Goal: Information Seeking & Learning: Learn about a topic

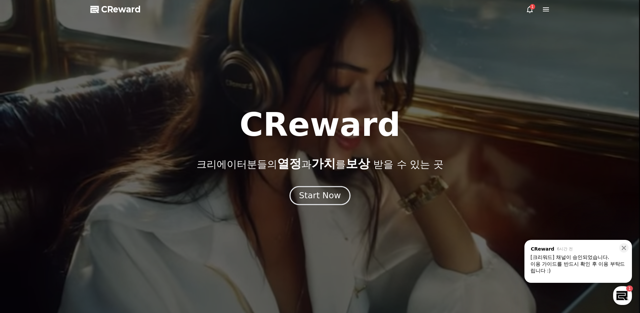
click at [312, 194] on div "Start Now" at bounding box center [320, 195] width 42 height 11
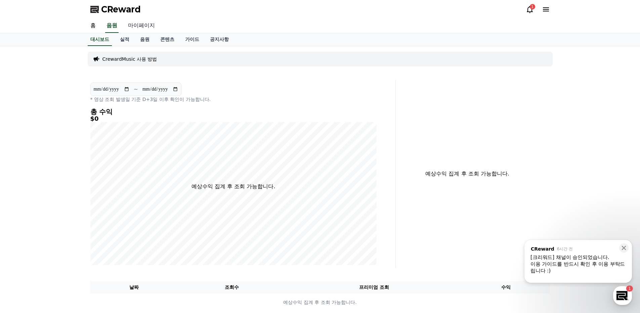
click at [140, 27] on link "마이페이지" at bounding box center [142, 26] width 38 height 14
select select "**********"
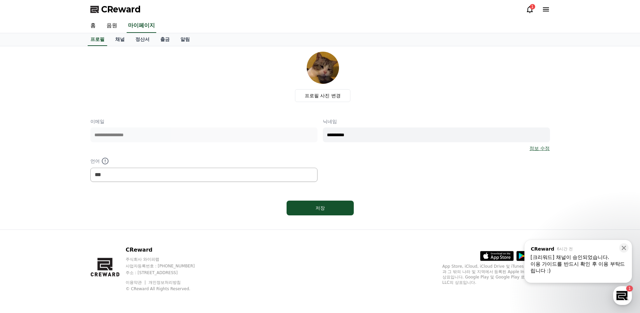
click at [585, 266] on div "이용 가이드를 반드시 확인 후 이용 부탁드립니다 :)" at bounding box center [577, 267] width 95 height 13
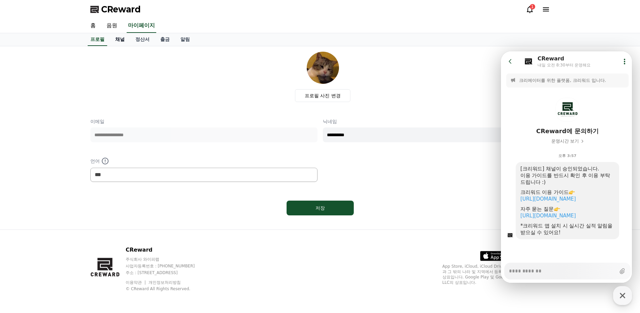
type textarea "*"
click at [116, 38] on link "채널" at bounding box center [120, 39] width 20 height 13
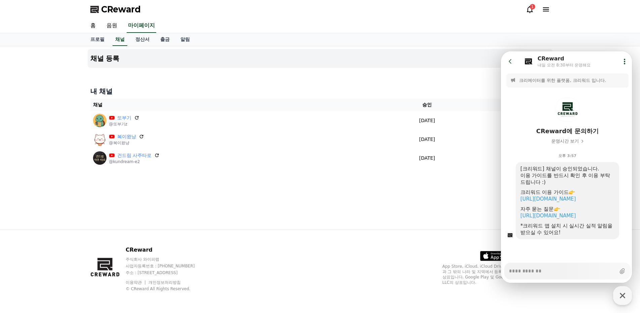
click at [58, 98] on div "채널 등록 내 채널 채널 승인 상태 또부기 @또부기z [DATE] 09-16 승인됨 복이왔냥 @복이왔냥 [DATE] 09-16 승인됨 건드림 …" at bounding box center [320, 137] width 640 height 183
click at [502, 61] on header "Go to previous page Chat Room CReward [DATE] 오전 8:30부터 운영해요 Show userchat actio…" at bounding box center [567, 61] width 133 height 20
click at [507, 61] on icon at bounding box center [510, 61] width 7 height 7
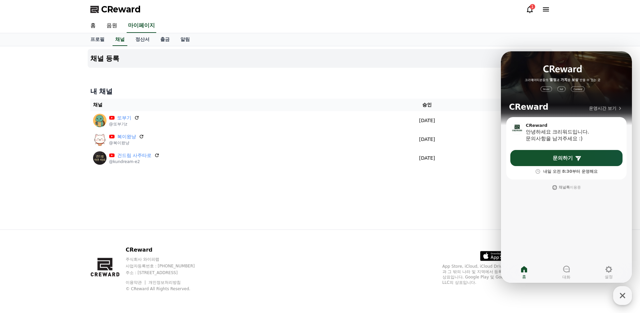
click at [623, 295] on icon "button" at bounding box center [622, 296] width 12 height 12
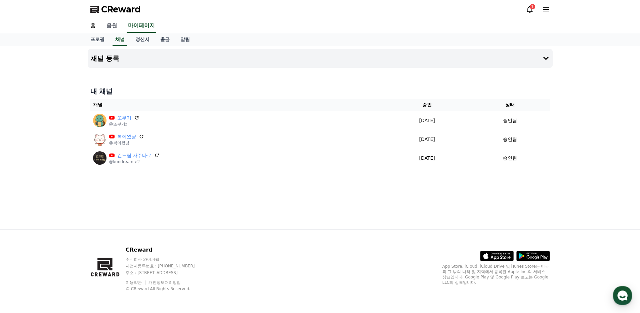
click at [108, 27] on link "음원" at bounding box center [112, 26] width 22 height 14
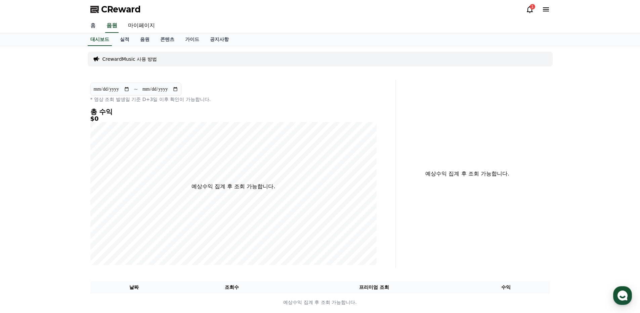
click at [91, 28] on link "홈" at bounding box center [93, 26] width 16 height 14
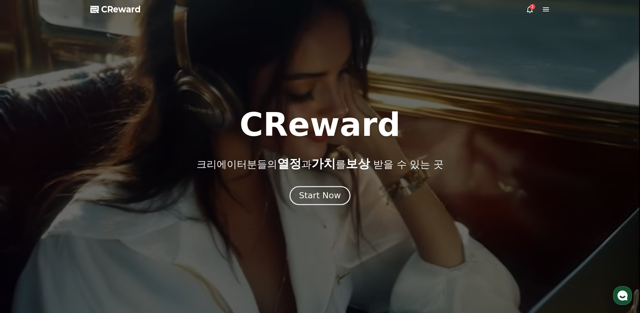
click at [328, 193] on div "Start Now" at bounding box center [320, 195] width 42 height 11
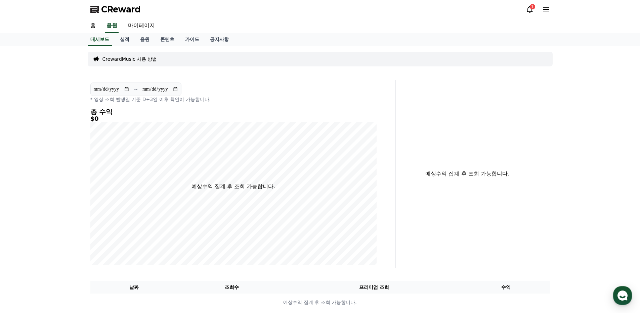
click at [532, 11] on icon at bounding box center [530, 9] width 8 height 8
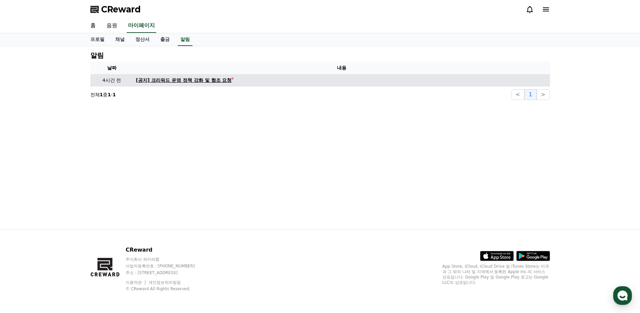
click at [218, 81] on div "[공지] 크리워드 운영 정책 강화 및 협조 요청" at bounding box center [184, 80] width 96 height 7
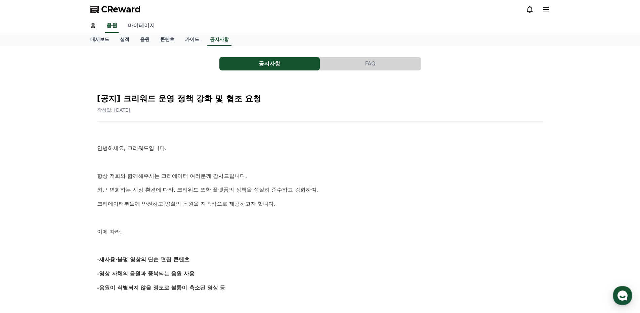
click at [133, 26] on link "마이페이지" at bounding box center [142, 26] width 38 height 14
select select "**********"
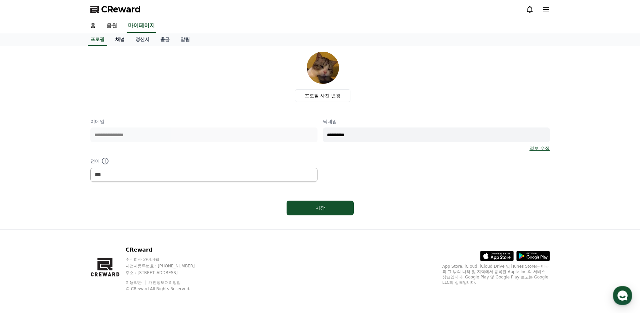
click at [122, 41] on link "채널" at bounding box center [120, 39] width 20 height 13
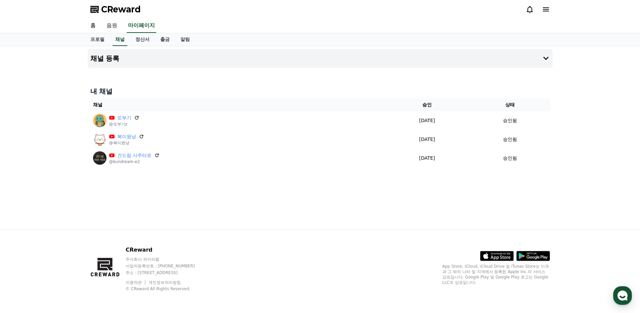
click at [110, 25] on link "음원" at bounding box center [112, 26] width 22 height 14
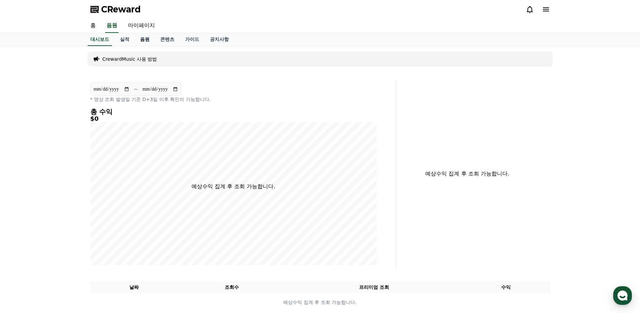
click at [148, 38] on link "음원" at bounding box center [145, 39] width 20 height 13
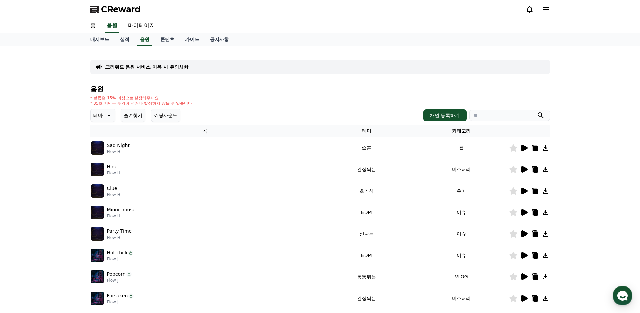
click at [526, 151] on icon at bounding box center [524, 148] width 8 height 8
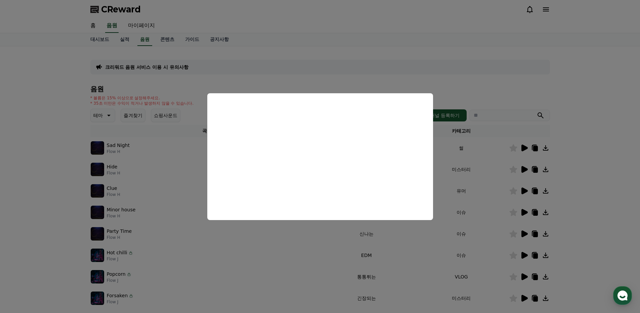
click at [375, 79] on button "close modal" at bounding box center [320, 156] width 640 height 313
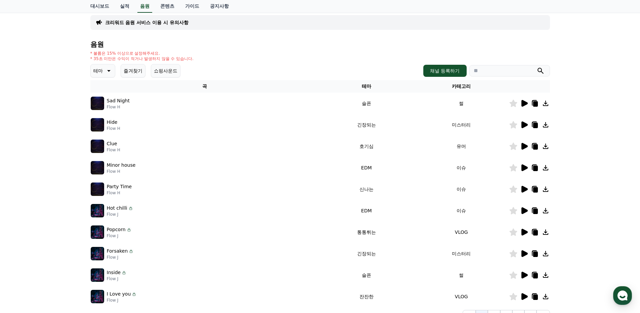
scroll to position [112, 0]
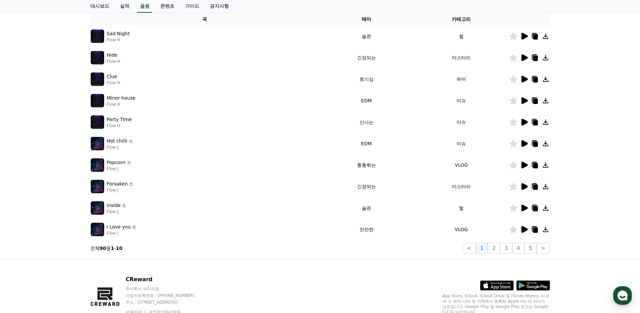
click at [523, 102] on icon at bounding box center [524, 100] width 6 height 7
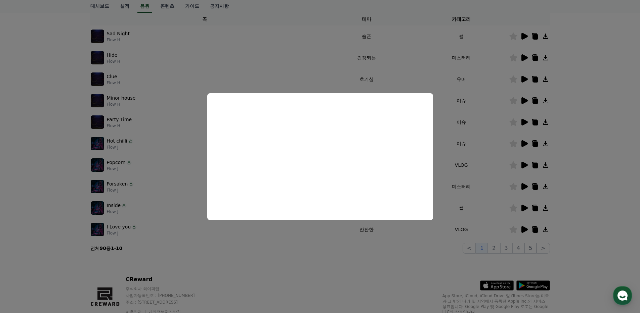
drag, startPoint x: 595, startPoint y: 141, endPoint x: 523, endPoint y: 123, distance: 74.3
click at [595, 141] on button "close modal" at bounding box center [320, 156] width 640 height 313
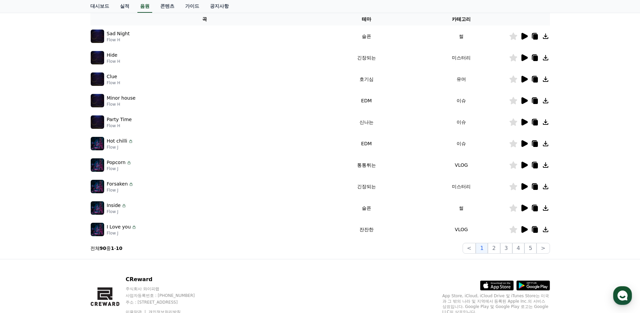
click at [524, 122] on icon at bounding box center [524, 122] width 6 height 7
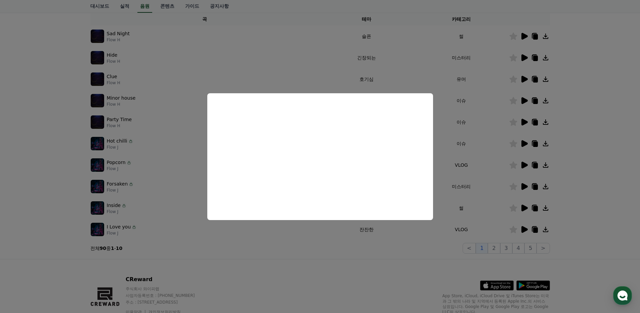
click at [589, 168] on button "close modal" at bounding box center [320, 156] width 640 height 313
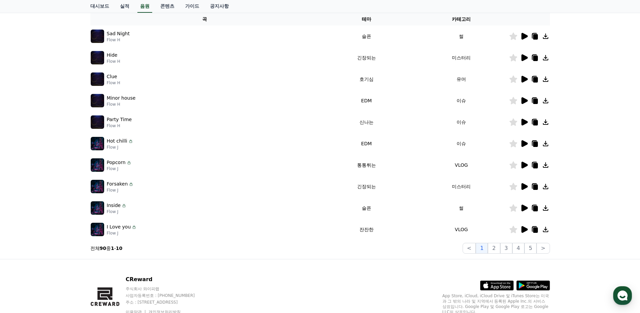
click at [523, 206] on icon at bounding box center [524, 208] width 6 height 7
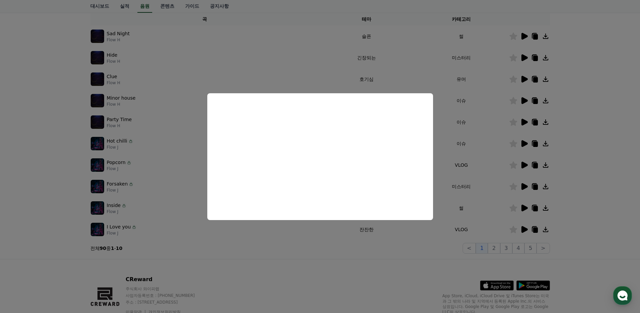
click at [601, 151] on button "close modal" at bounding box center [320, 156] width 640 height 313
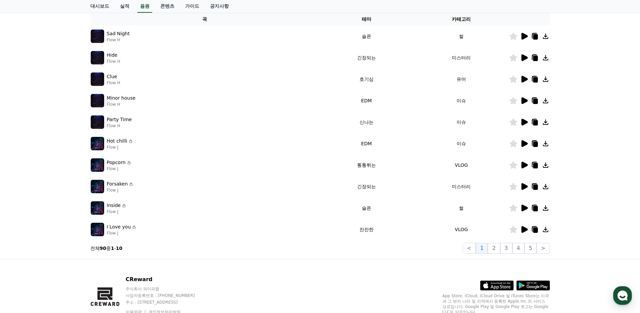
click at [523, 78] on icon at bounding box center [524, 79] width 6 height 7
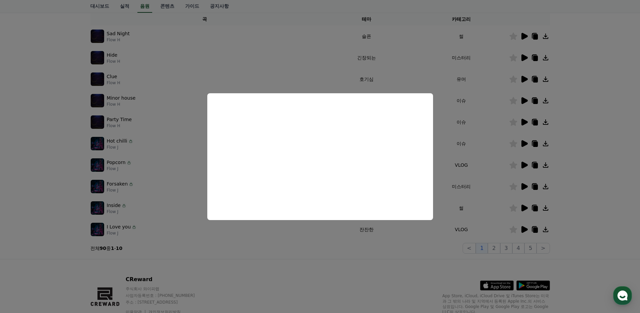
click at [625, 130] on button "close modal" at bounding box center [320, 156] width 640 height 313
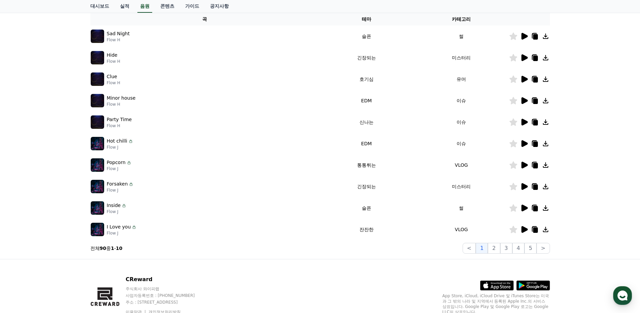
click at [525, 232] on icon at bounding box center [524, 230] width 8 height 8
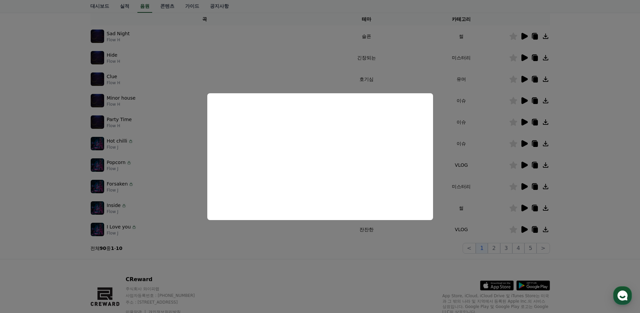
click at [602, 172] on button "close modal" at bounding box center [320, 156] width 640 height 313
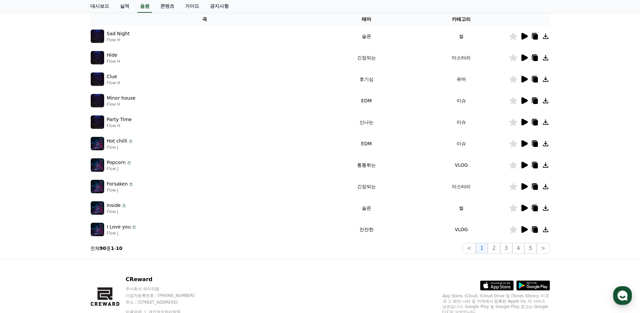
click at [524, 56] on icon at bounding box center [524, 57] width 6 height 7
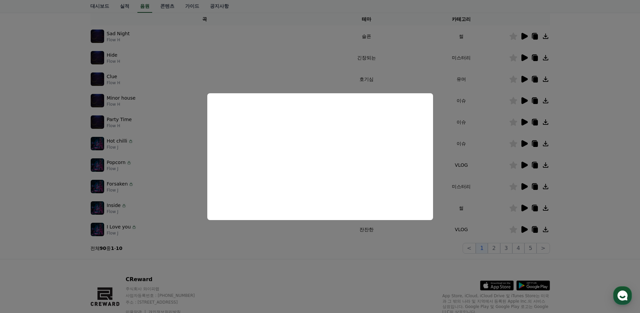
click at [583, 132] on button "close modal" at bounding box center [320, 156] width 640 height 313
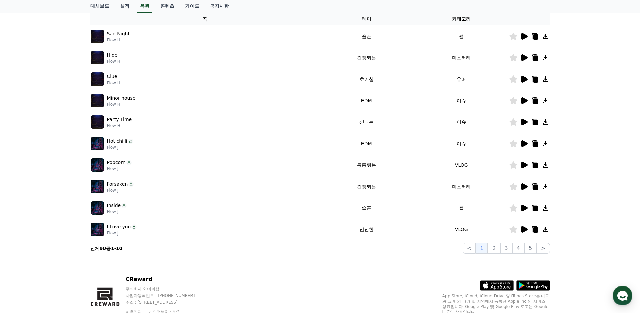
click at [522, 79] on icon at bounding box center [524, 79] width 6 height 7
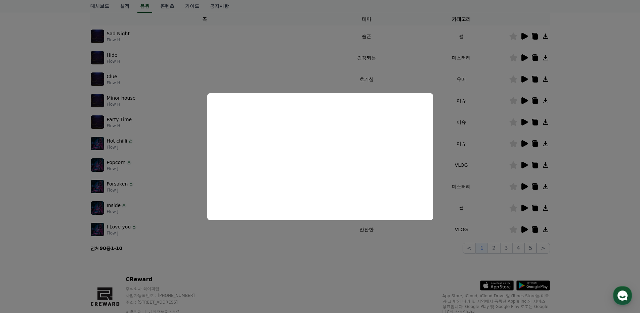
click at [587, 160] on button "close modal" at bounding box center [320, 156] width 640 height 313
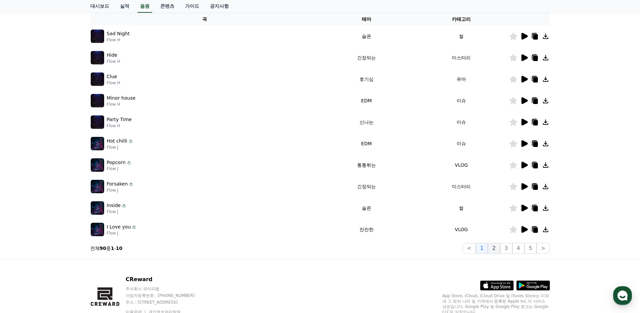
click at [494, 248] on button "2" at bounding box center [494, 248] width 12 height 11
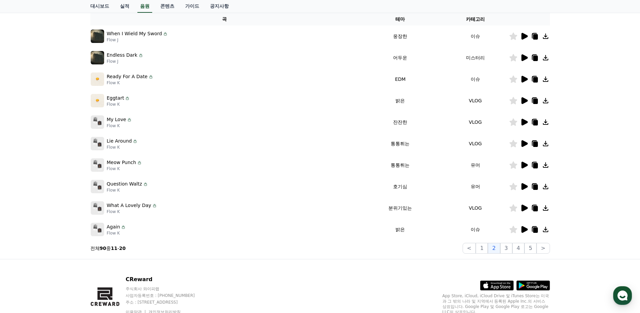
click at [524, 39] on icon at bounding box center [524, 36] width 6 height 7
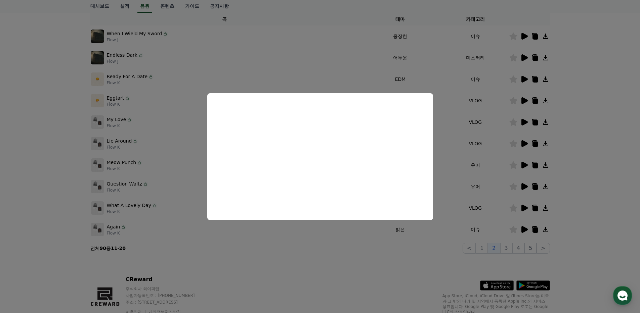
click at [590, 70] on button "close modal" at bounding box center [320, 156] width 640 height 313
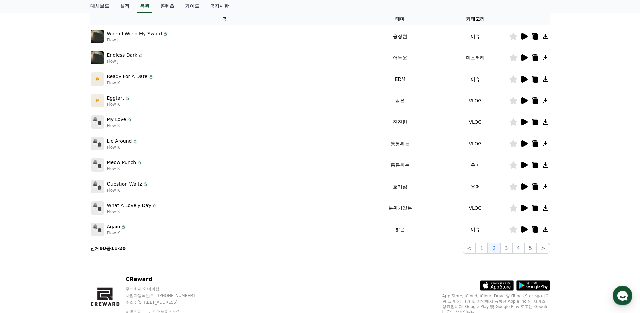
click at [523, 82] on icon at bounding box center [524, 79] width 6 height 7
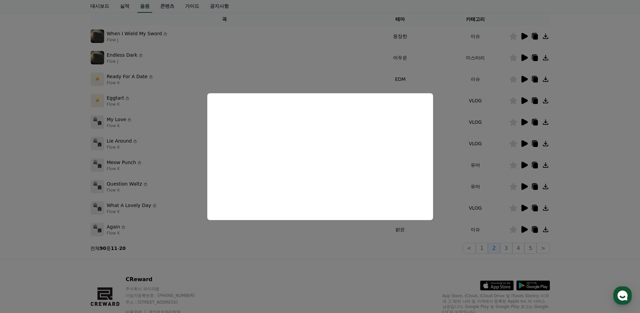
click at [584, 192] on button "close modal" at bounding box center [320, 156] width 640 height 313
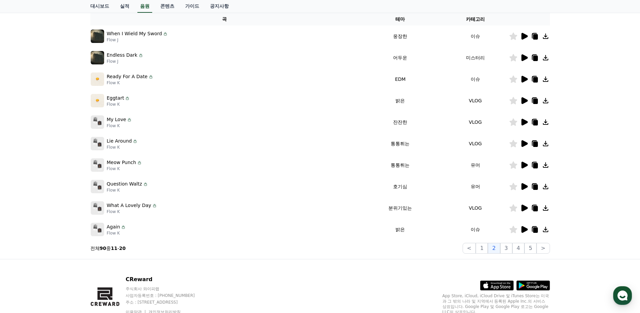
click at [531, 100] on icon at bounding box center [535, 101] width 8 height 8
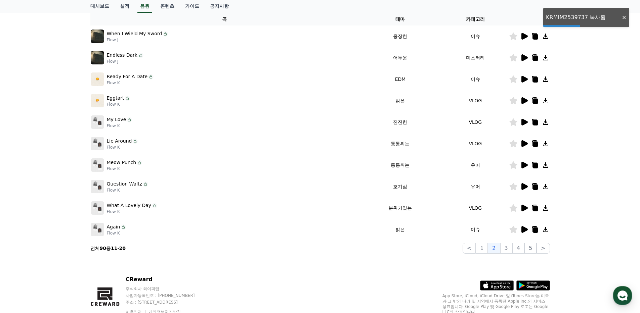
click at [525, 100] on icon at bounding box center [524, 100] width 6 height 7
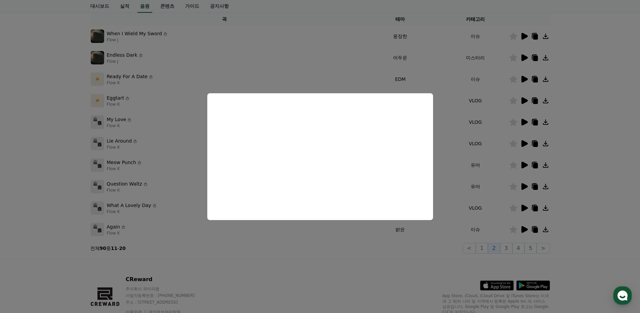
click at [39, 137] on button "close modal" at bounding box center [320, 156] width 640 height 313
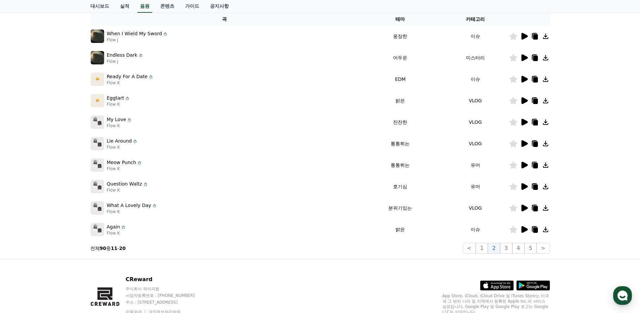
click at [524, 123] on icon at bounding box center [524, 122] width 6 height 7
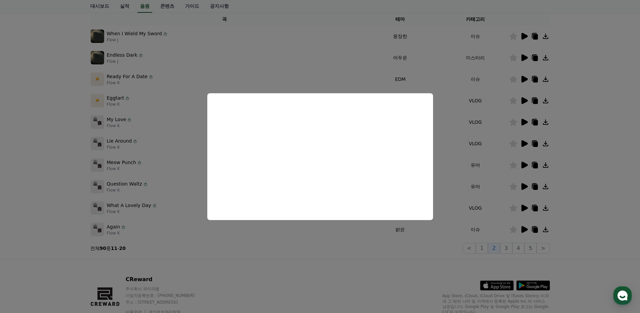
click at [595, 156] on button "close modal" at bounding box center [320, 156] width 640 height 313
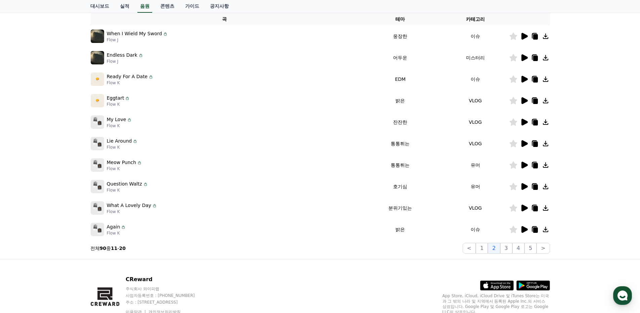
click at [524, 164] on icon at bounding box center [524, 165] width 6 height 7
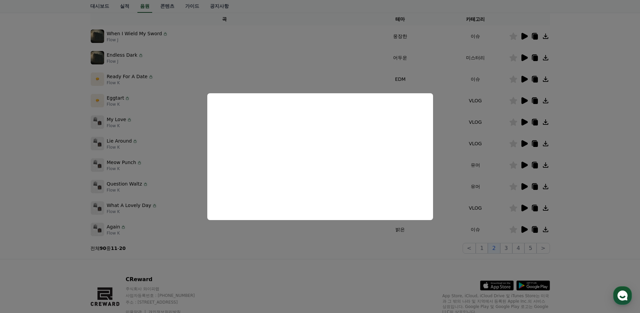
click at [50, 139] on button "close modal" at bounding box center [320, 156] width 640 height 313
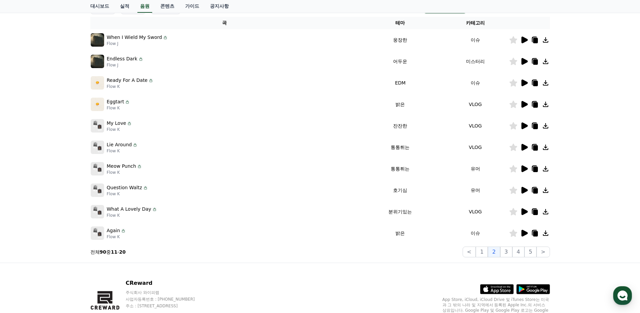
scroll to position [112, 0]
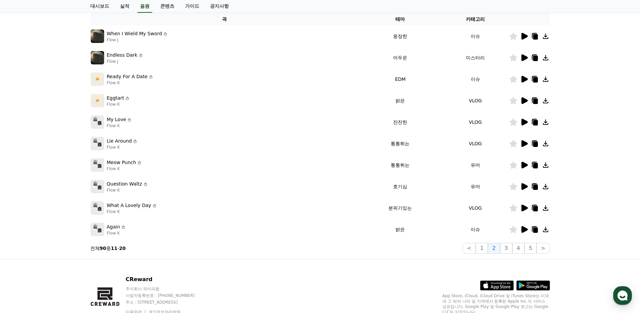
click at [523, 144] on icon at bounding box center [524, 143] width 6 height 7
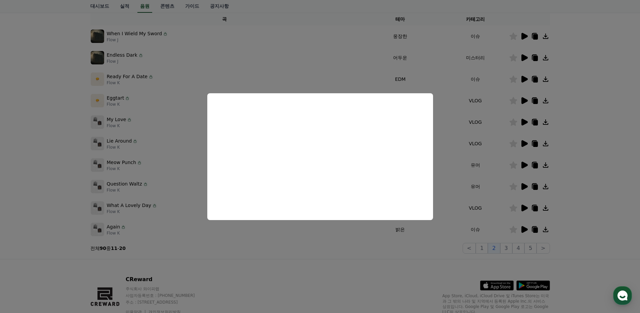
click at [607, 173] on button "close modal" at bounding box center [320, 156] width 640 height 313
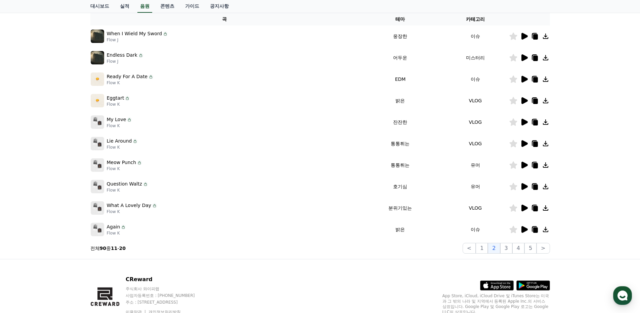
click at [516, 144] on icon at bounding box center [513, 143] width 8 height 7
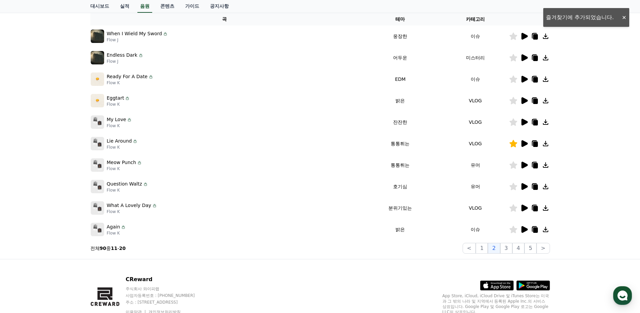
click at [515, 167] on icon at bounding box center [513, 165] width 8 height 7
click at [515, 101] on icon at bounding box center [513, 100] width 8 height 7
click at [523, 186] on icon at bounding box center [524, 186] width 6 height 7
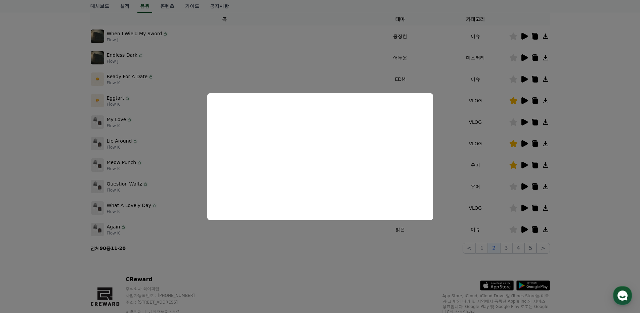
click at [23, 143] on button "close modal" at bounding box center [320, 156] width 640 height 313
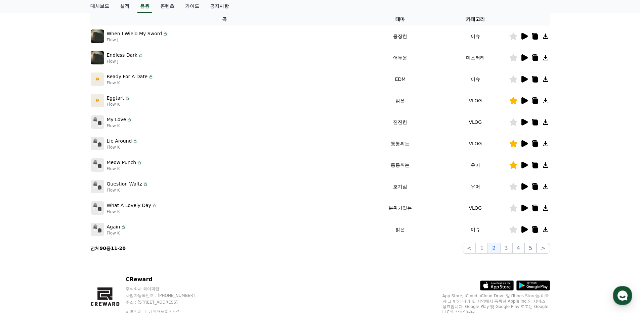
click at [524, 187] on icon at bounding box center [524, 186] width 6 height 7
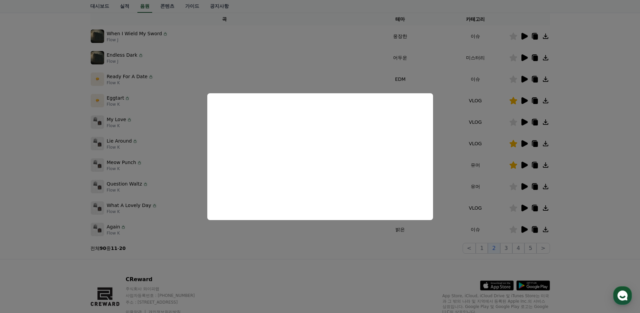
click at [616, 183] on button "close modal" at bounding box center [320, 156] width 640 height 313
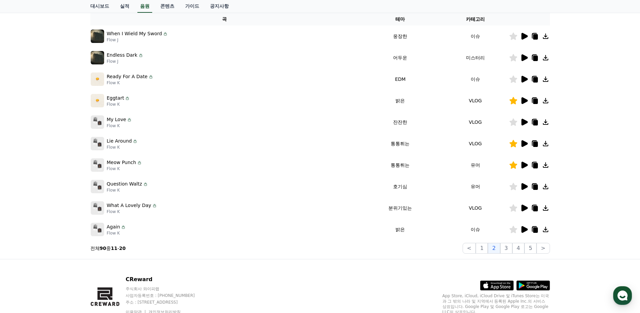
click at [514, 188] on icon at bounding box center [513, 186] width 8 height 7
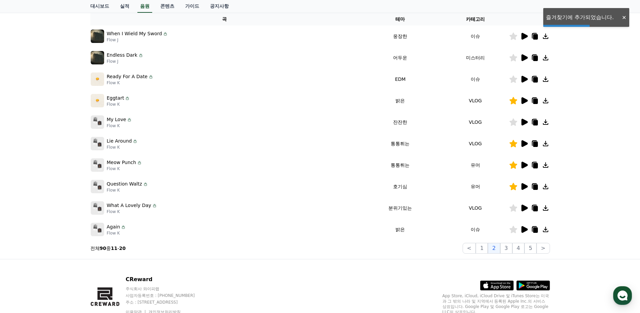
click at [523, 208] on icon at bounding box center [524, 208] width 6 height 7
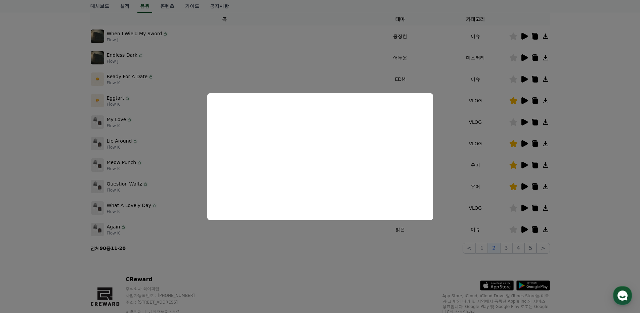
click at [621, 198] on button "close modal" at bounding box center [320, 156] width 640 height 313
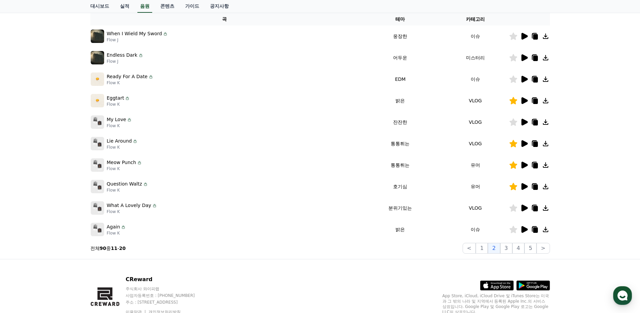
click at [526, 232] on icon at bounding box center [524, 230] width 8 height 8
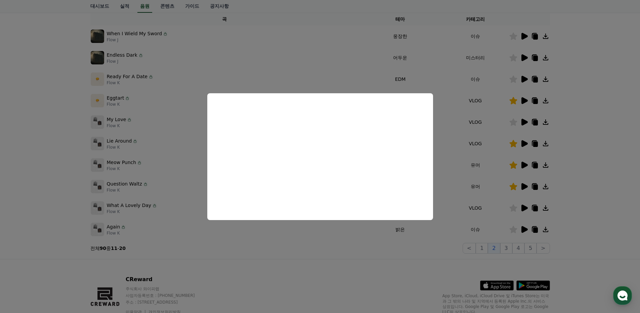
click at [583, 179] on button "close modal" at bounding box center [320, 156] width 640 height 313
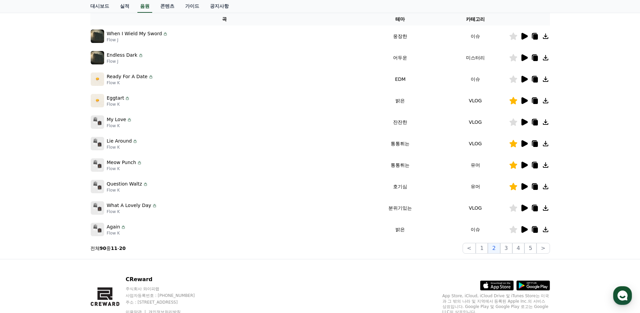
click at [511, 228] on icon at bounding box center [513, 229] width 8 height 7
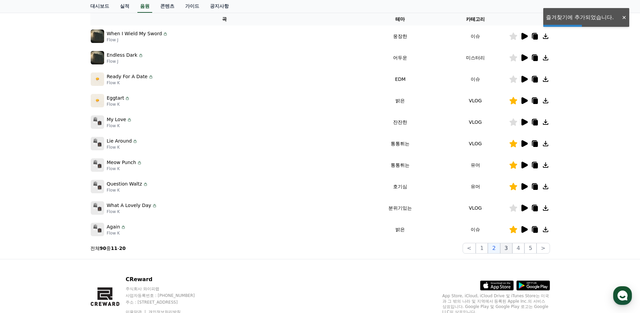
click at [510, 252] on button "3" at bounding box center [506, 248] width 12 height 11
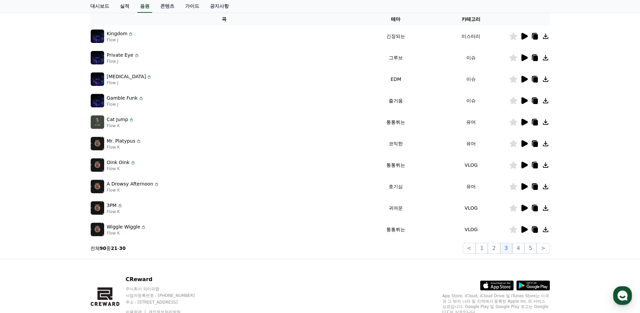
click at [521, 37] on icon at bounding box center [524, 36] width 6 height 7
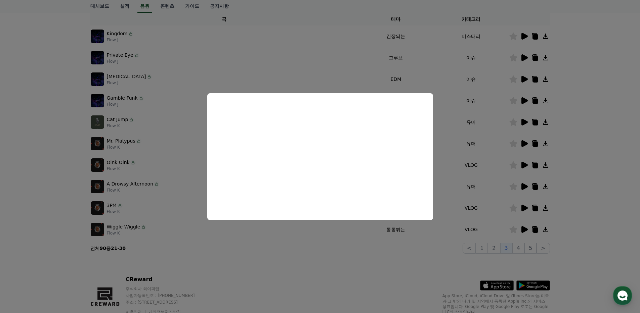
click at [579, 95] on button "close modal" at bounding box center [320, 156] width 640 height 313
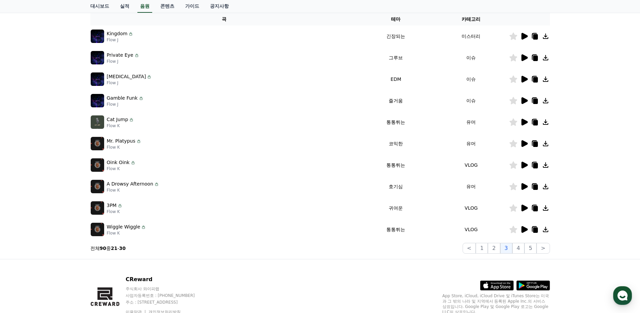
click at [522, 102] on icon at bounding box center [524, 100] width 6 height 7
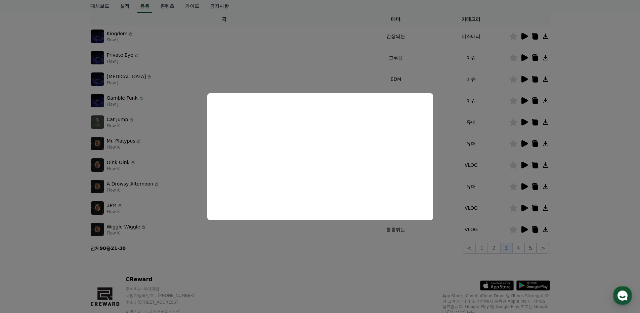
click at [593, 139] on button "close modal" at bounding box center [320, 156] width 640 height 313
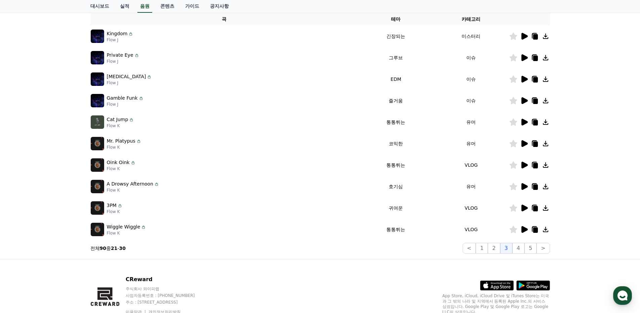
click at [522, 125] on icon at bounding box center [524, 122] width 6 height 7
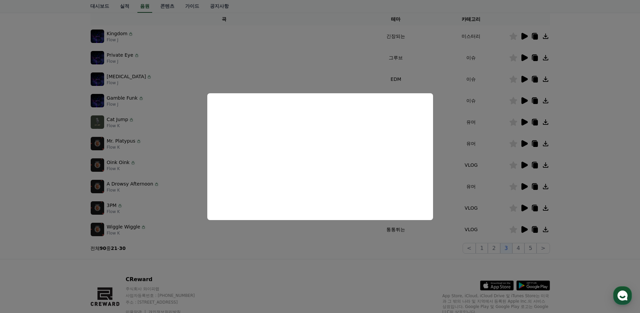
click at [608, 159] on button "close modal" at bounding box center [320, 156] width 640 height 313
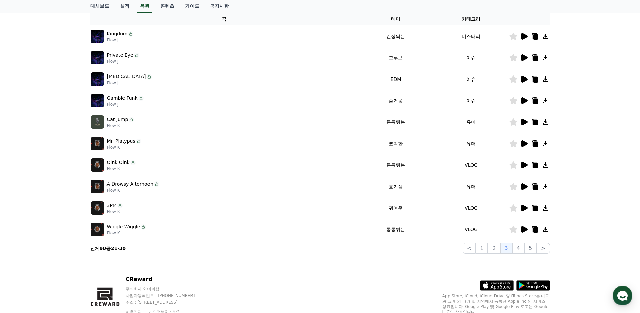
click at [513, 122] on icon at bounding box center [513, 122] width 8 height 7
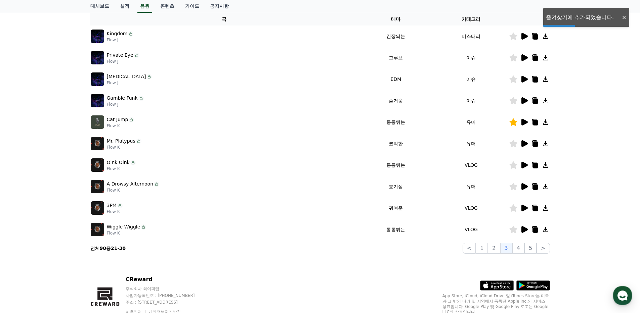
click at [523, 146] on icon at bounding box center [524, 143] width 6 height 7
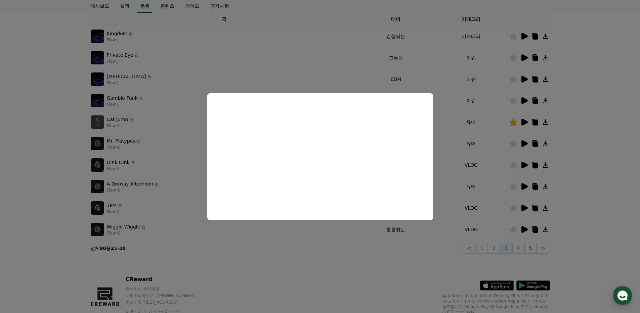
click at [613, 195] on button "close modal" at bounding box center [320, 156] width 640 height 313
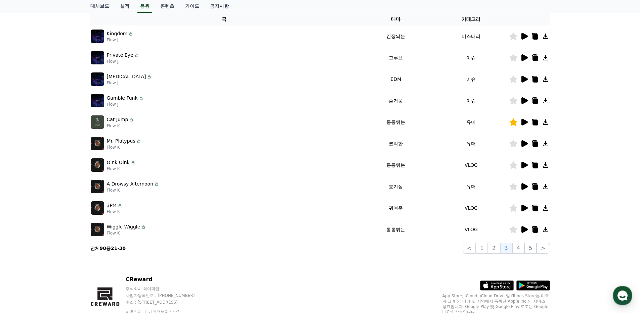
click at [515, 143] on icon at bounding box center [513, 143] width 8 height 7
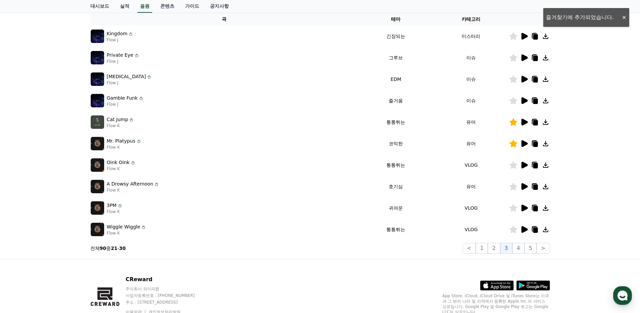
click at [523, 188] on icon at bounding box center [524, 186] width 6 height 7
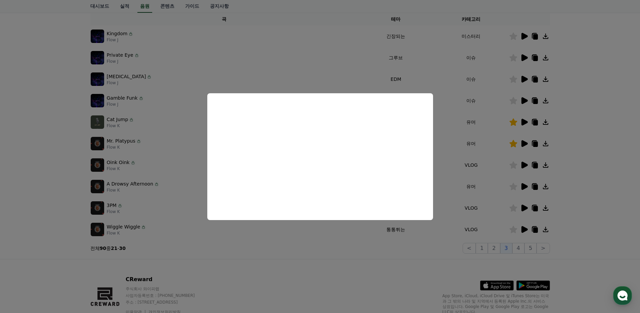
click at [24, 146] on button "close modal" at bounding box center [320, 156] width 640 height 313
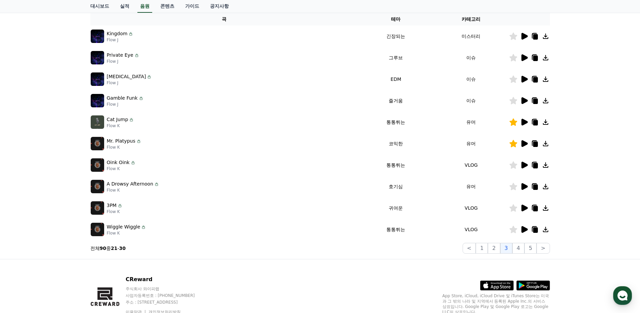
click at [512, 187] on icon at bounding box center [513, 186] width 8 height 7
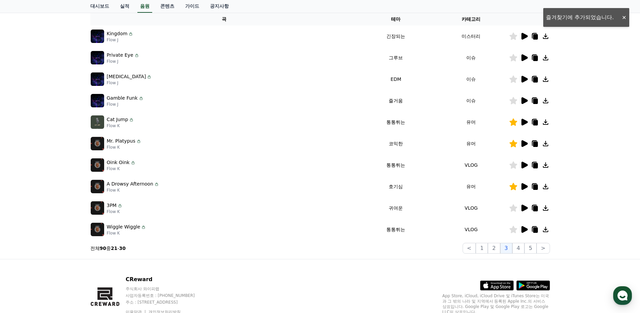
click at [522, 166] on icon at bounding box center [524, 165] width 6 height 7
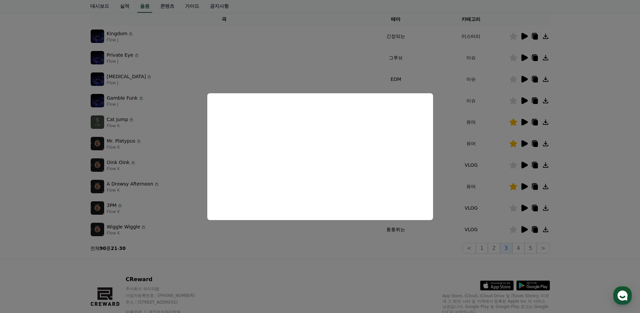
click at [608, 239] on button "close modal" at bounding box center [320, 156] width 640 height 313
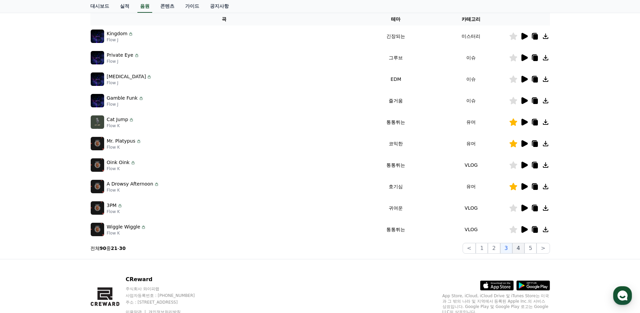
click at [520, 247] on button "4" at bounding box center [518, 248] width 12 height 11
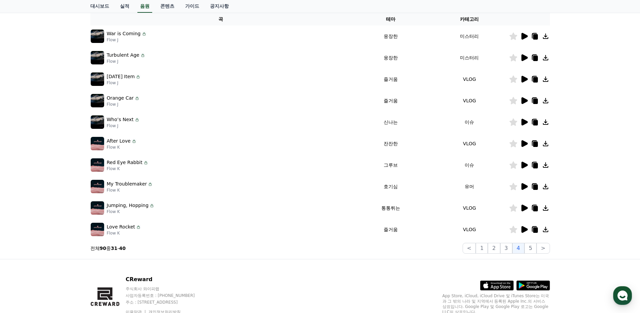
click at [523, 121] on icon at bounding box center [524, 122] width 6 height 7
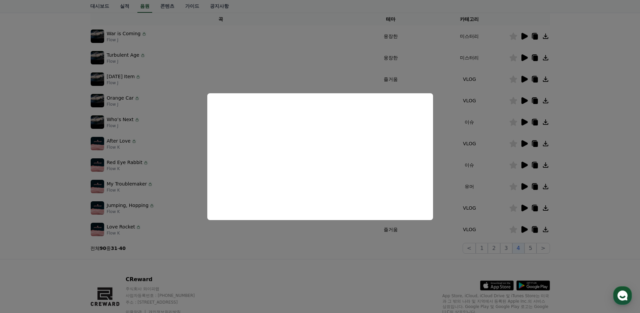
click at [600, 163] on button "close modal" at bounding box center [320, 156] width 640 height 313
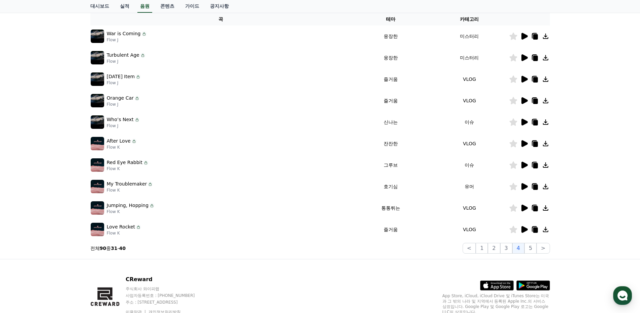
click at [522, 167] on icon at bounding box center [524, 165] width 6 height 7
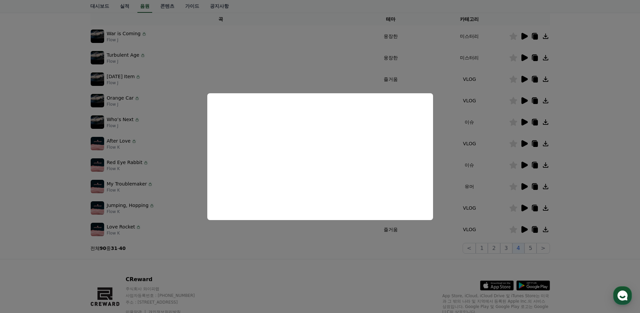
click at [600, 190] on button "close modal" at bounding box center [320, 156] width 640 height 313
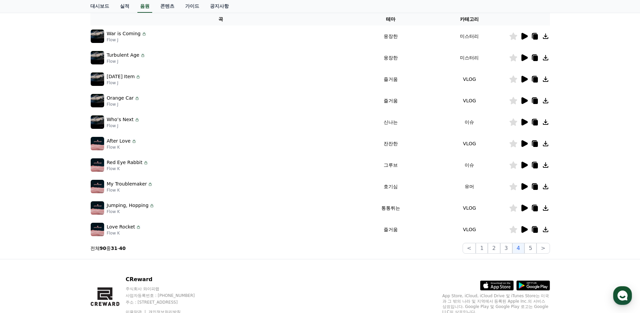
click at [511, 166] on icon at bounding box center [513, 165] width 8 height 7
click at [524, 232] on icon at bounding box center [524, 229] width 6 height 7
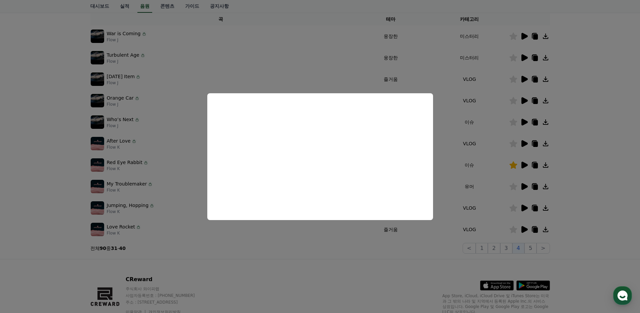
click at [583, 236] on button "close modal" at bounding box center [320, 156] width 640 height 313
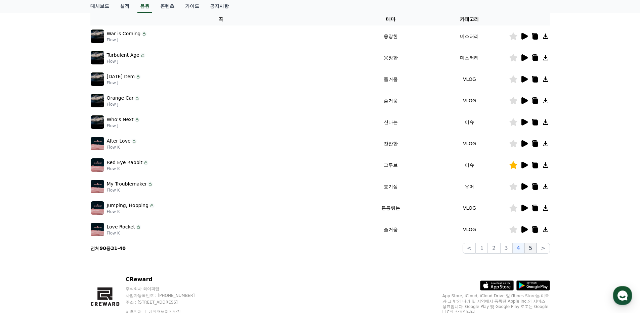
click at [532, 251] on button "5" at bounding box center [530, 248] width 12 height 11
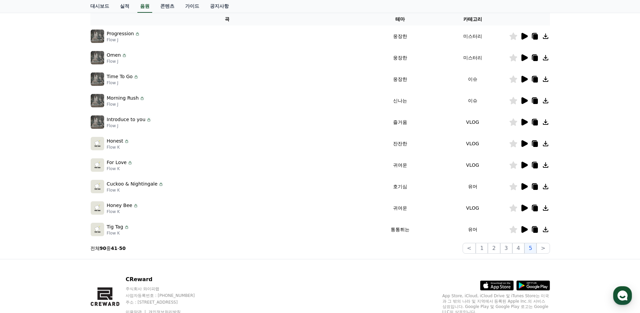
click at [523, 102] on icon at bounding box center [524, 100] width 6 height 7
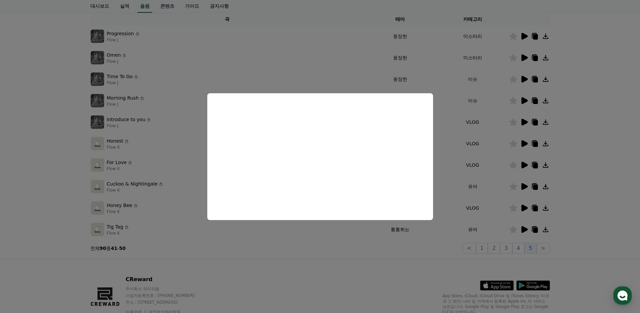
click at [591, 176] on button "close modal" at bounding box center [320, 156] width 640 height 313
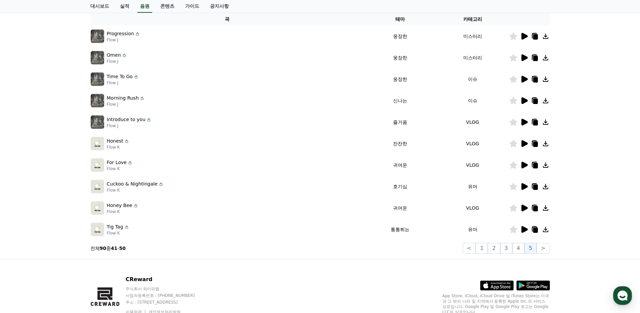
click at [521, 187] on icon at bounding box center [524, 186] width 6 height 7
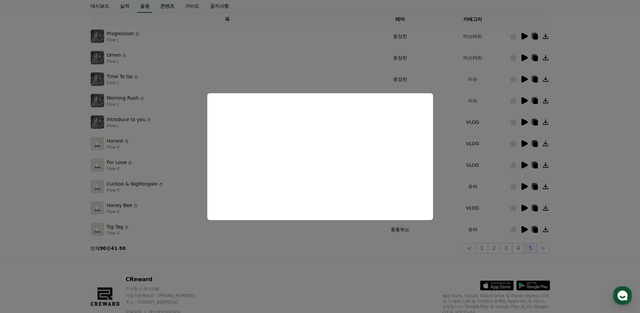
click at [42, 180] on button "close modal" at bounding box center [320, 156] width 640 height 313
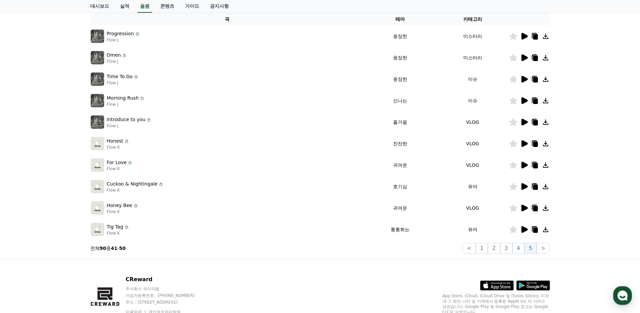
click at [524, 210] on icon at bounding box center [524, 208] width 6 height 7
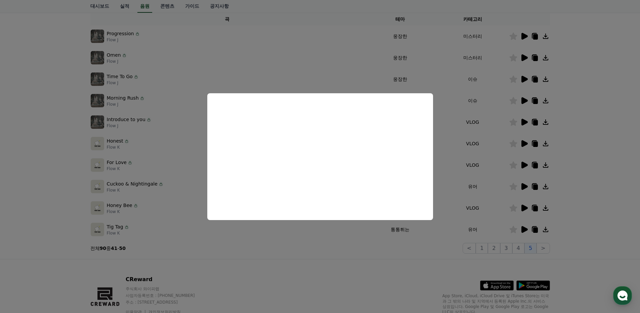
click at [603, 192] on button "close modal" at bounding box center [320, 156] width 640 height 313
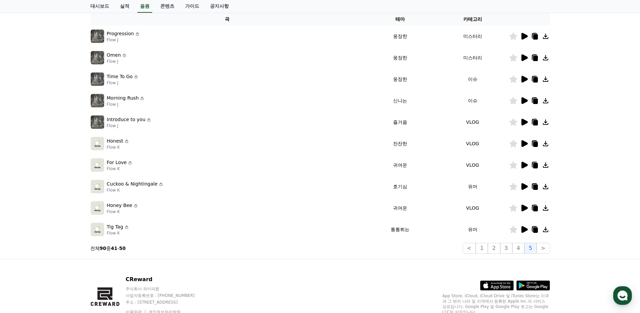
click at [513, 189] on icon at bounding box center [513, 186] width 8 height 7
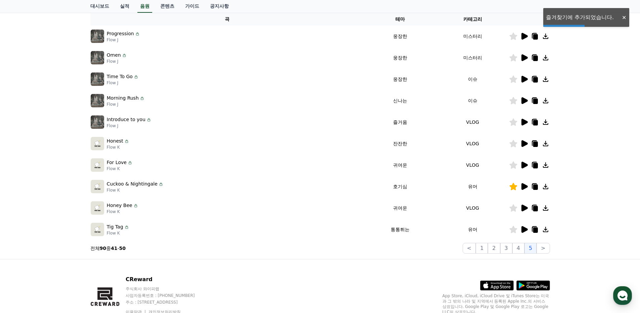
click at [515, 207] on icon at bounding box center [513, 208] width 8 height 7
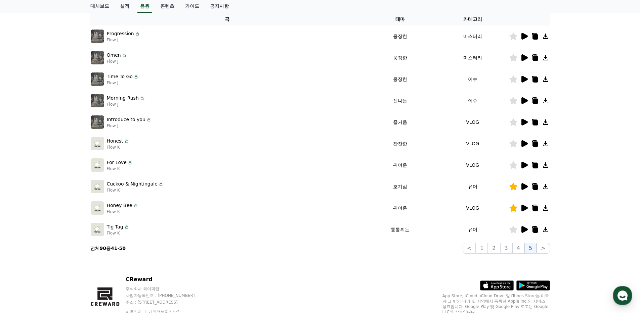
click at [519, 228] on div at bounding box center [529, 230] width 40 height 8
click at [524, 229] on icon at bounding box center [524, 229] width 6 height 7
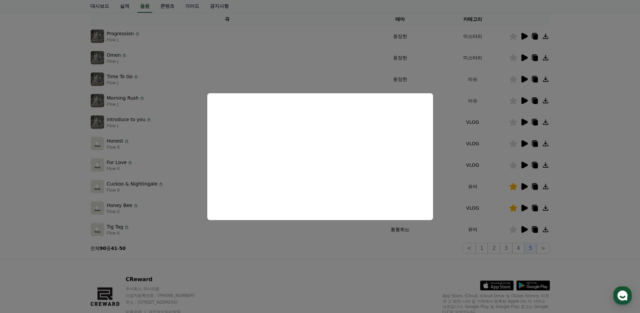
click at [582, 204] on button "close modal" at bounding box center [320, 156] width 640 height 313
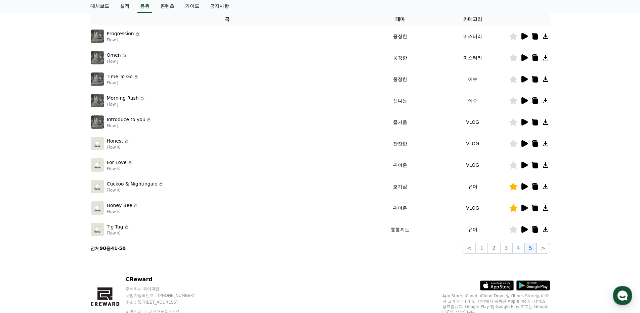
click at [513, 229] on icon at bounding box center [513, 229] width 8 height 7
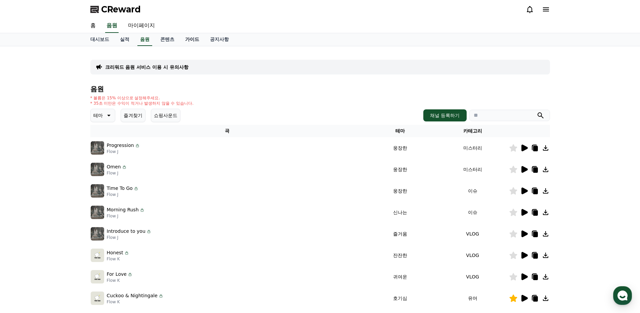
click at [197, 45] on link "가이드" at bounding box center [192, 39] width 25 height 13
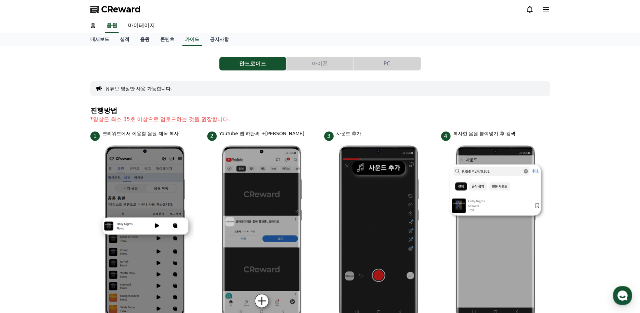
click at [146, 41] on link "음원" at bounding box center [145, 39] width 20 height 13
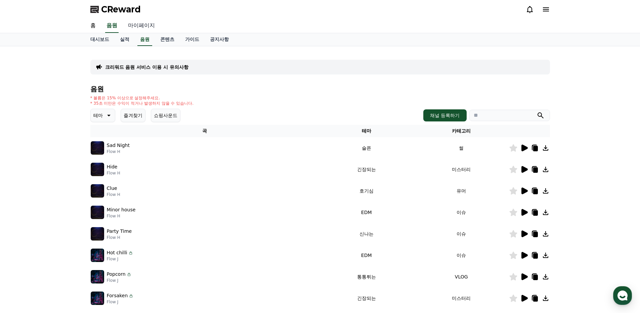
click at [146, 27] on link "마이페이지" at bounding box center [142, 26] width 38 height 14
select select "**********"
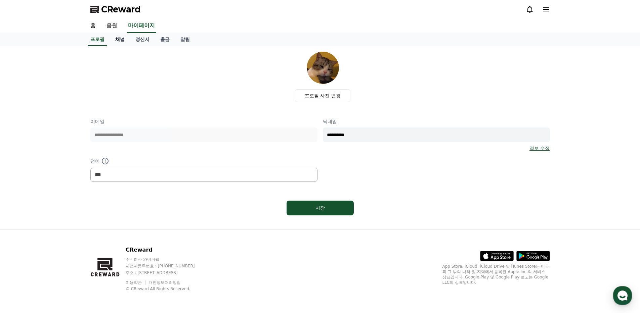
click at [122, 42] on link "채널" at bounding box center [120, 39] width 20 height 13
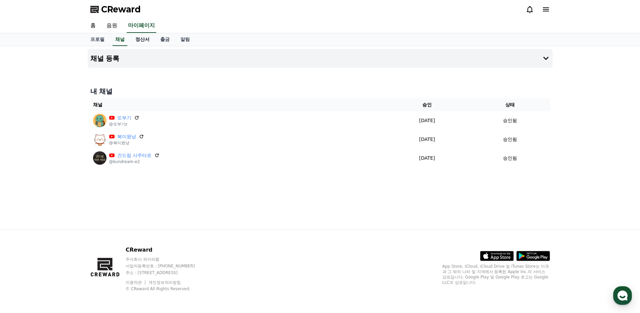
click at [137, 40] on link "정산서" at bounding box center [142, 39] width 25 height 13
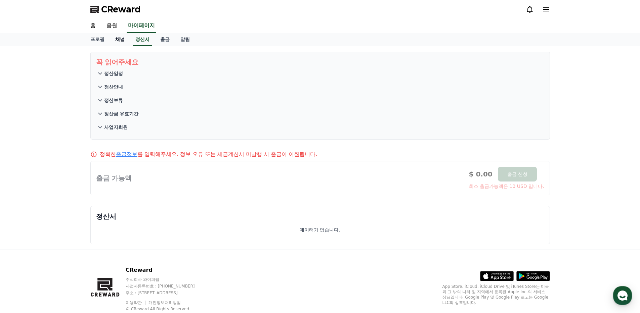
click at [117, 40] on link "채널" at bounding box center [120, 39] width 20 height 13
